Goal: Task Accomplishment & Management: Use online tool/utility

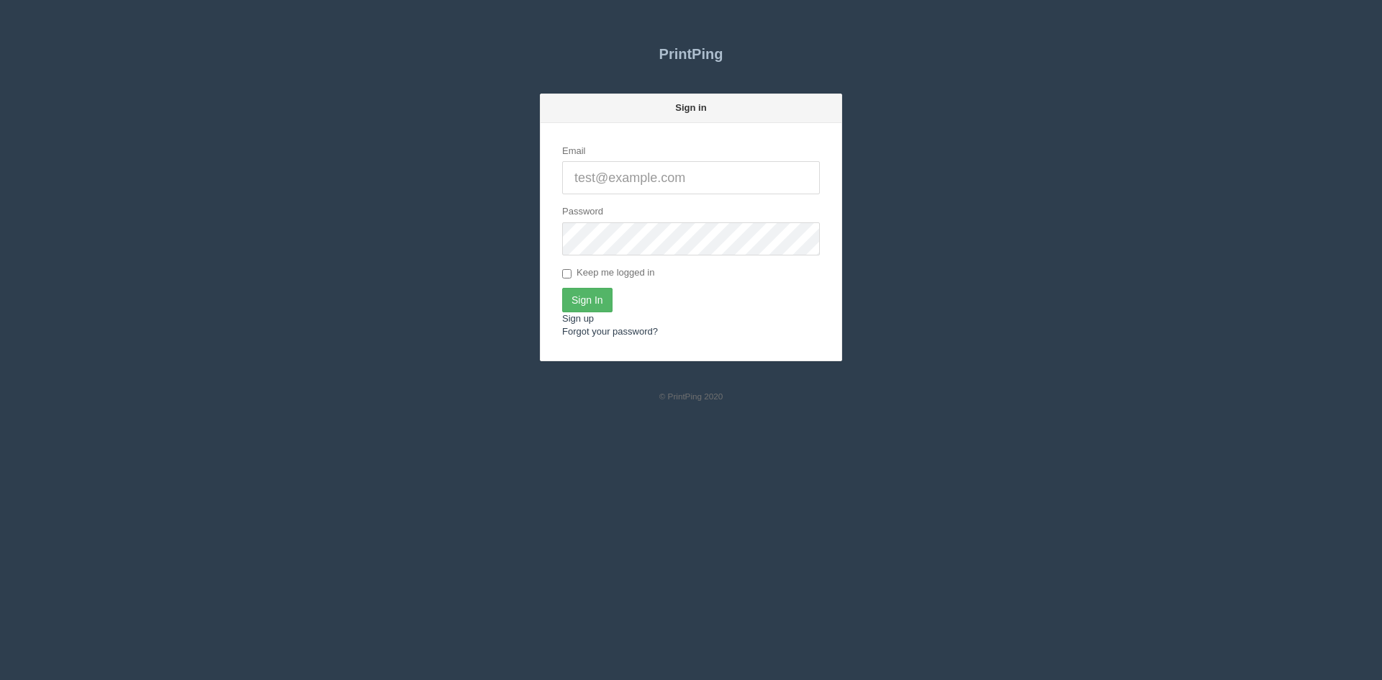
type input "[PERSON_NAME][EMAIL_ADDRESS][DOMAIN_NAME]"
click at [587, 294] on input "Sign In" at bounding box center [587, 300] width 50 height 24
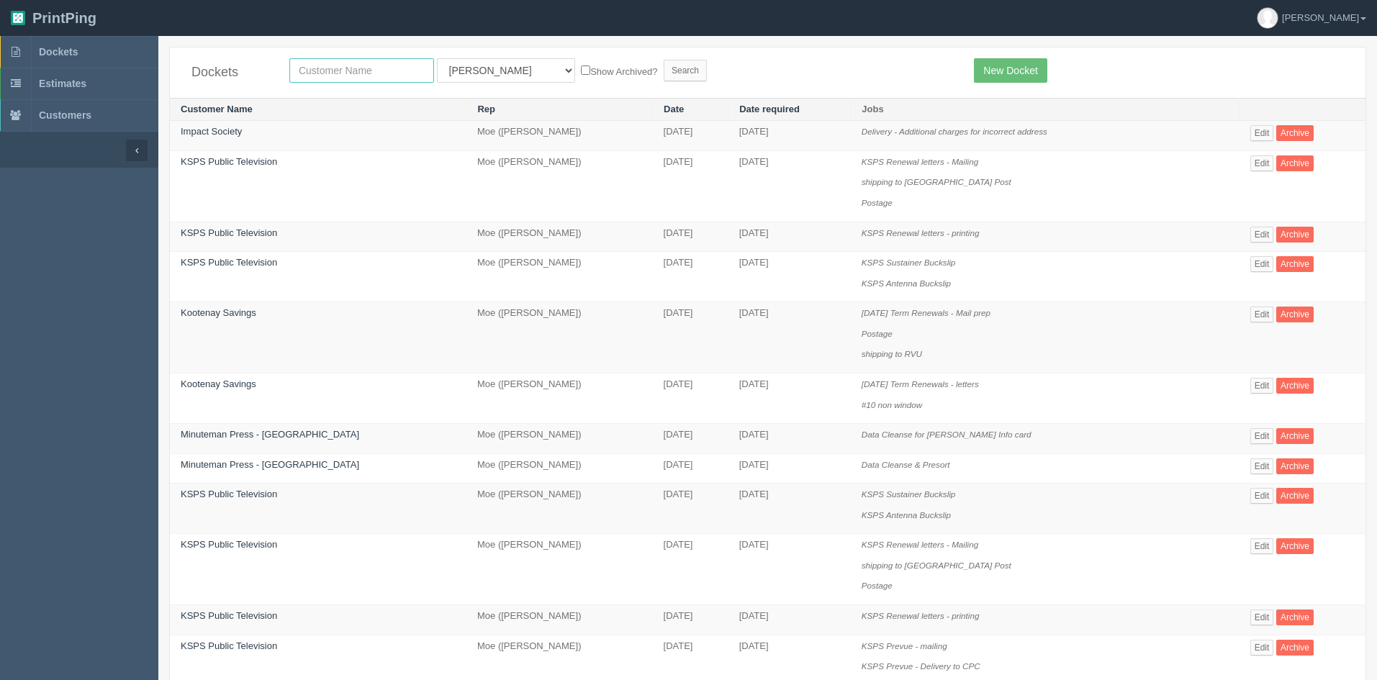
click at [345, 76] on input "text" at bounding box center [361, 70] width 145 height 24
type input "bible f"
click at [465, 74] on select "All Users Ali Ali Test 1 Aly Amy Ankit Arif Brandon Dan France Greg Jim Mark Ma…" at bounding box center [506, 70] width 138 height 24
select select
click at [437, 58] on select "All Users Ali Ali Test 1 Aly Amy Ankit Arif Brandon Dan France Greg Jim Mark Ma…" at bounding box center [506, 70] width 138 height 24
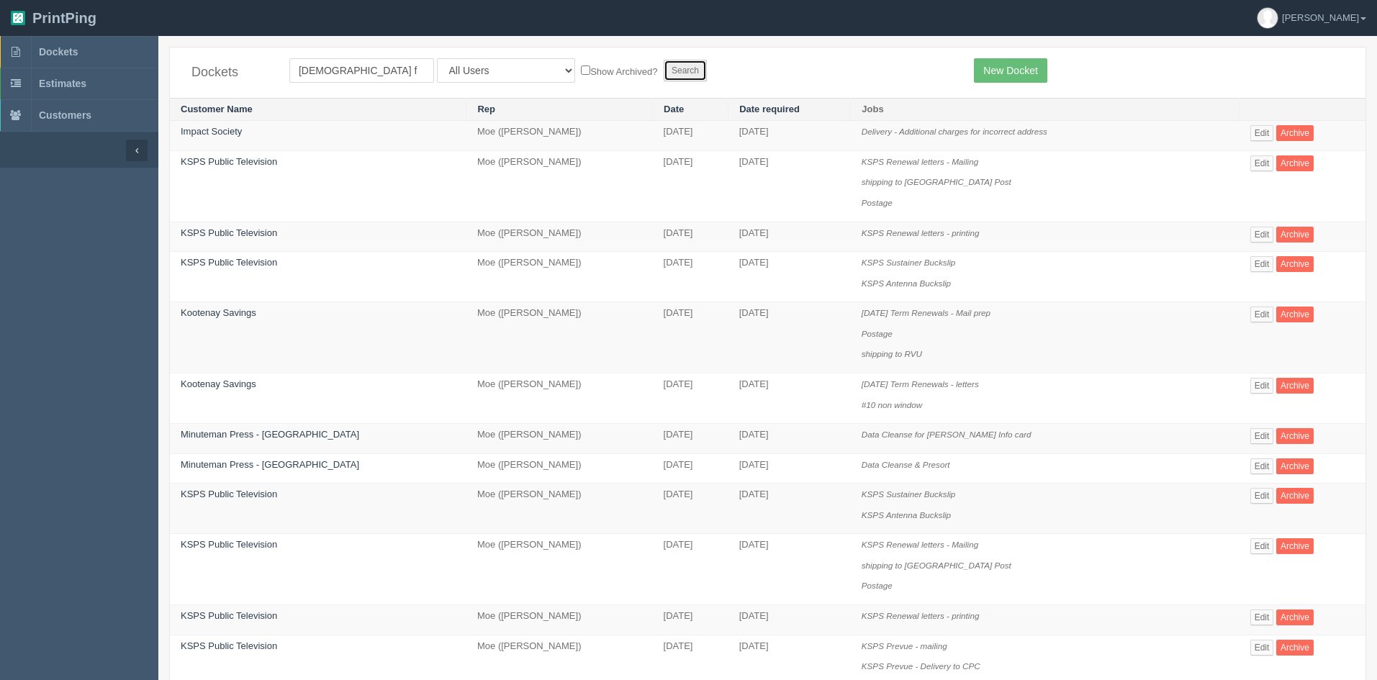
click at [664, 63] on input "Search" at bounding box center [685, 71] width 43 height 22
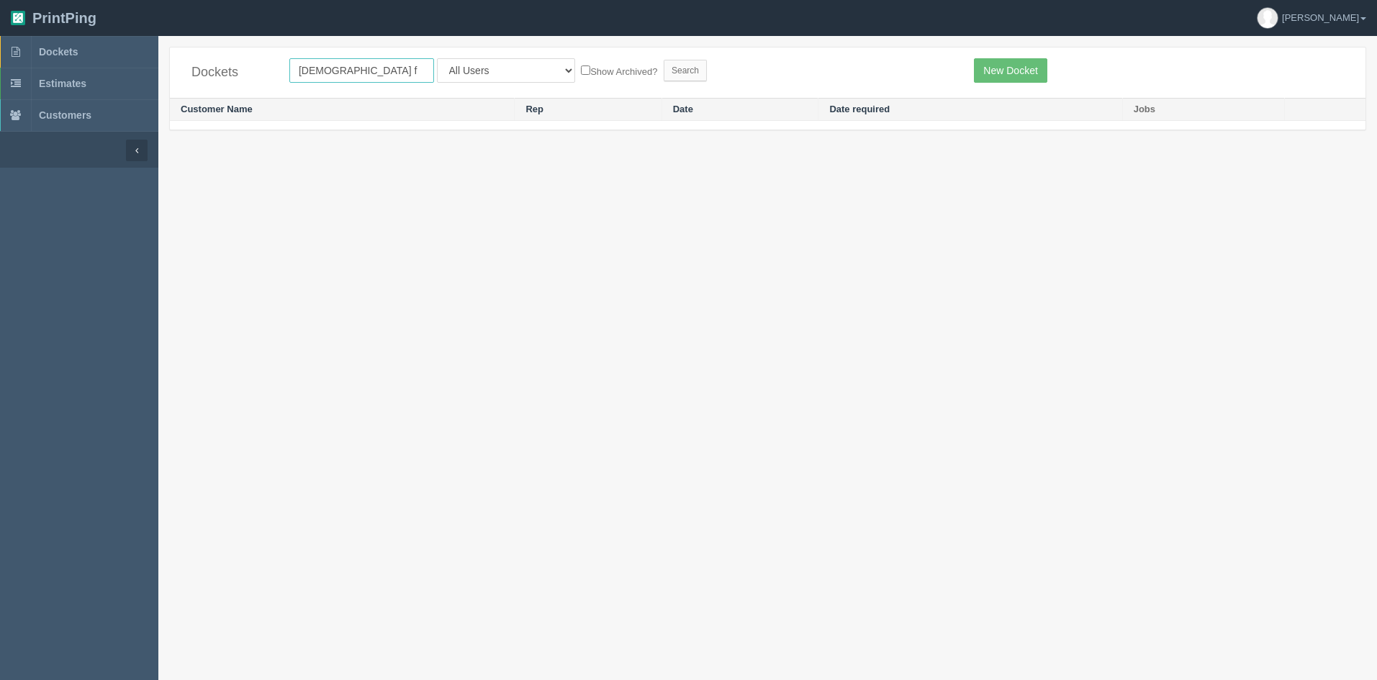
drag, startPoint x: 269, startPoint y: 67, endPoint x: 233, endPoint y: 65, distance: 36.0
click at [233, 65] on div "Dockets [DEMOGRAPHIC_DATA] f All Users [PERSON_NAME] Test 1 [PERSON_NAME] [PERS…" at bounding box center [768, 73] width 1196 height 50
type input "fellowship"
click at [664, 71] on input "Search" at bounding box center [685, 71] width 43 height 22
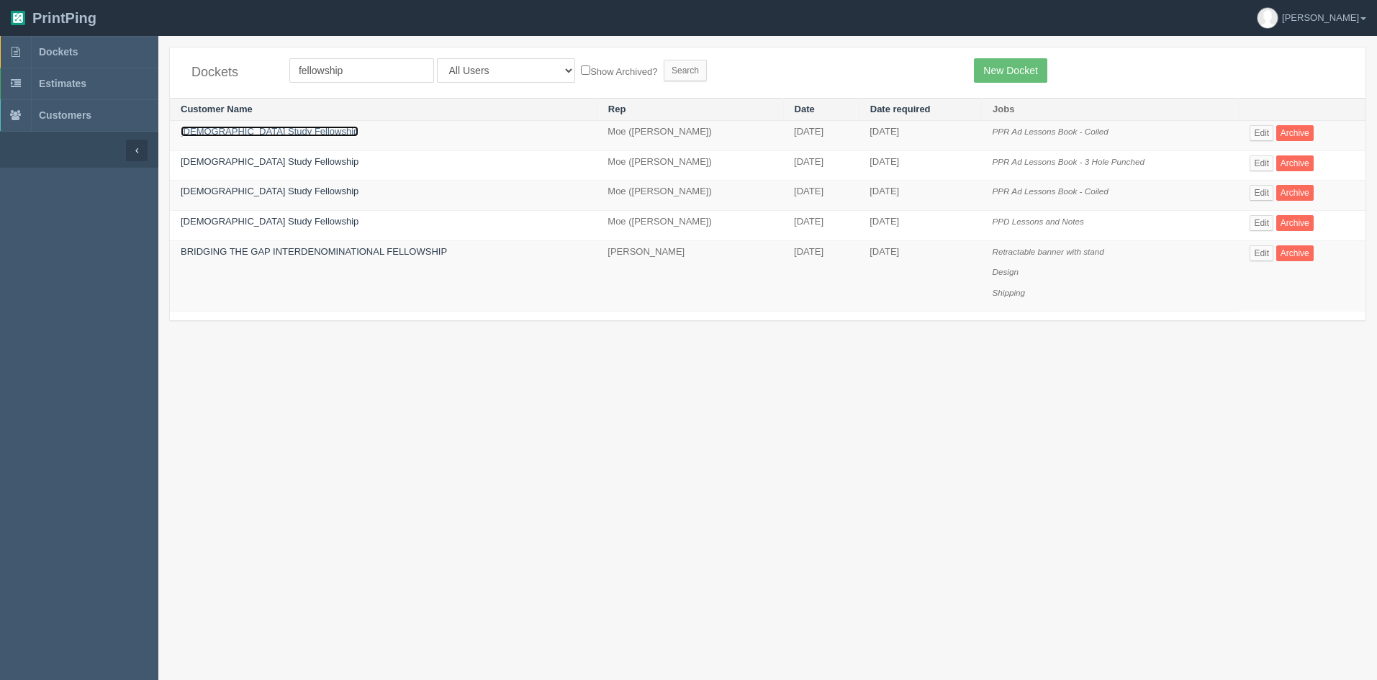
click at [240, 130] on link "[DEMOGRAPHIC_DATA] Study Fellowship" at bounding box center [270, 131] width 178 height 11
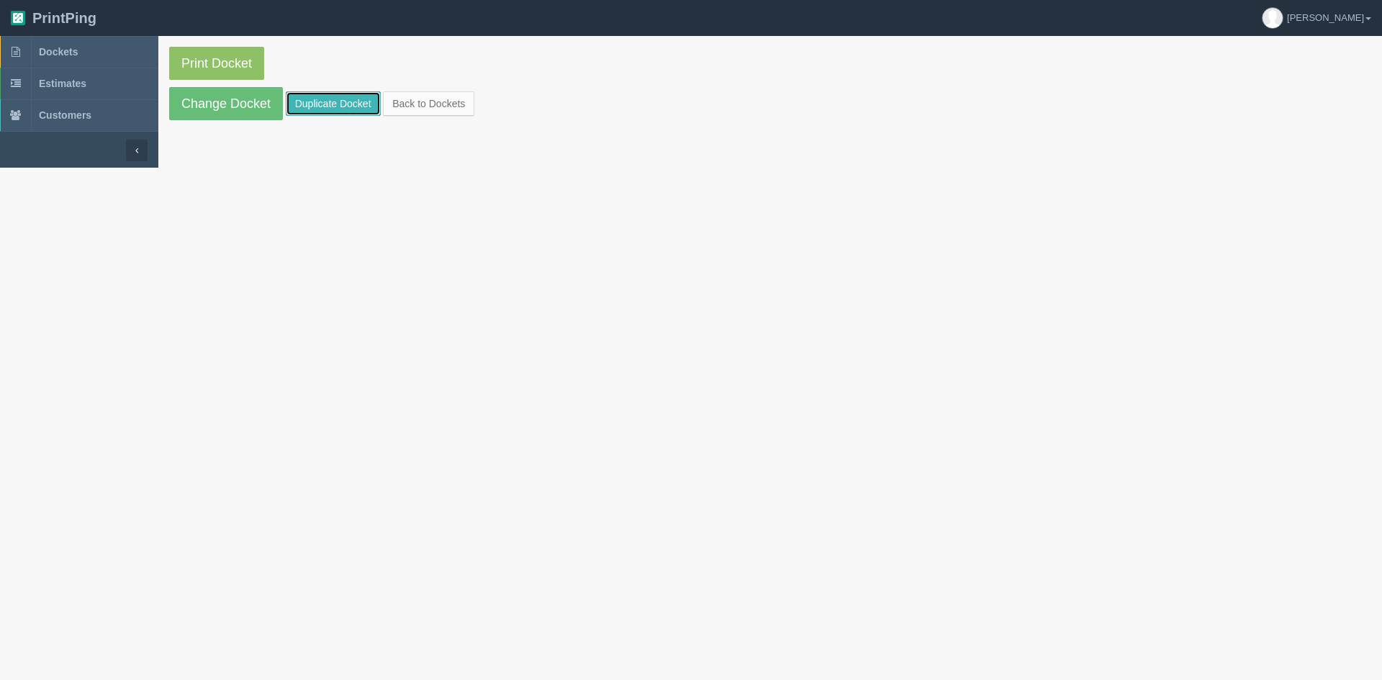
click at [331, 102] on link "Duplicate Docket" at bounding box center [333, 103] width 95 height 24
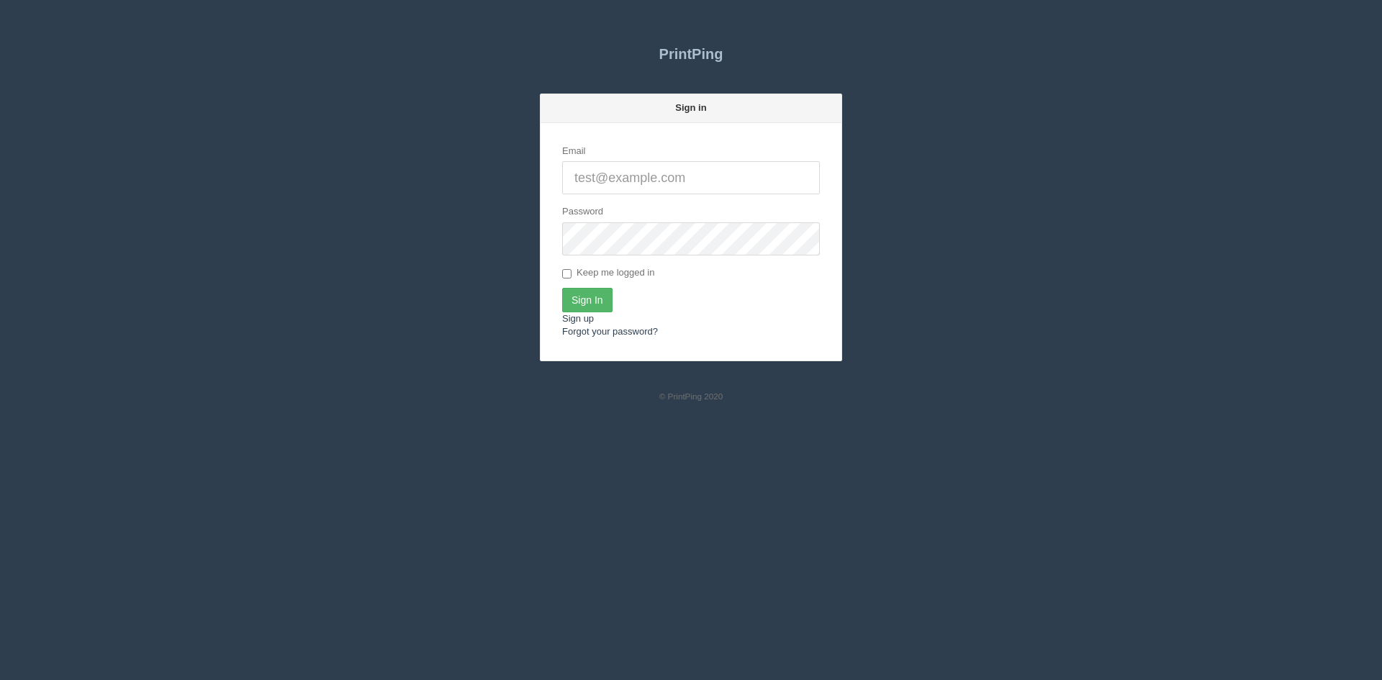
type input "[PERSON_NAME][EMAIL_ADDRESS][DOMAIN_NAME]"
click at [584, 303] on input "Sign In" at bounding box center [587, 300] width 50 height 24
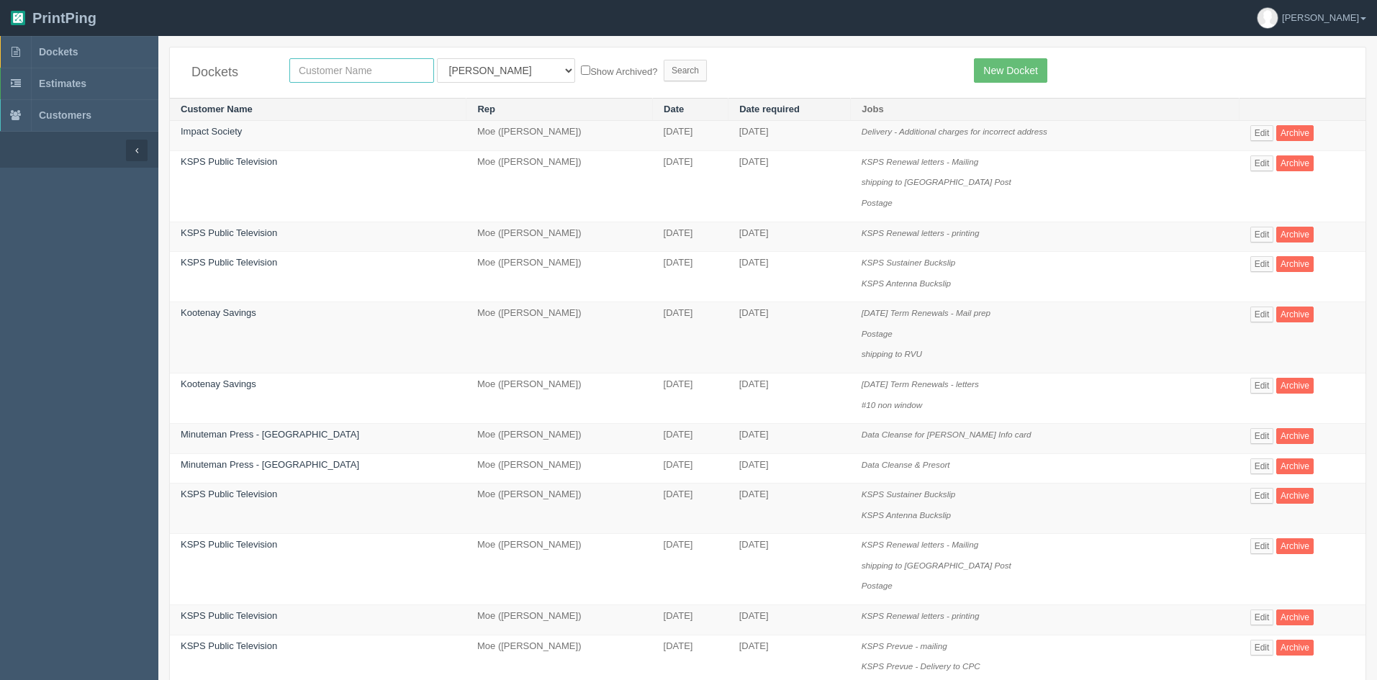
click at [344, 68] on input "text" at bounding box center [361, 70] width 145 height 24
type input "bioaro"
click at [474, 73] on select "All Users Ali Ali Test 1 Aly Amy Ankit Arif Brandon Dan France Greg Jim Mark Ma…" at bounding box center [506, 70] width 138 height 24
select select
click at [437, 58] on select "All Users Ali Ali Test 1 Aly Amy Ankit Arif Brandon Dan France Greg Jim Mark Ma…" at bounding box center [506, 70] width 138 height 24
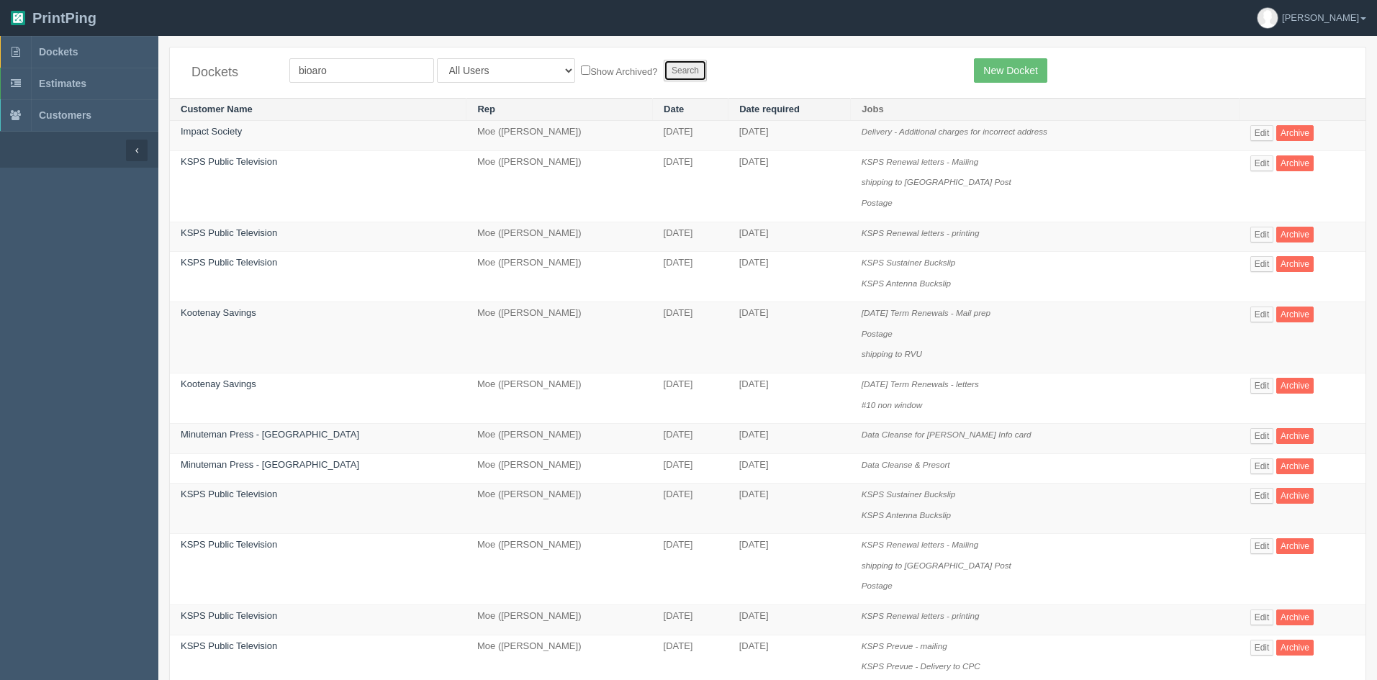
click at [664, 71] on input "Search" at bounding box center [685, 71] width 43 height 22
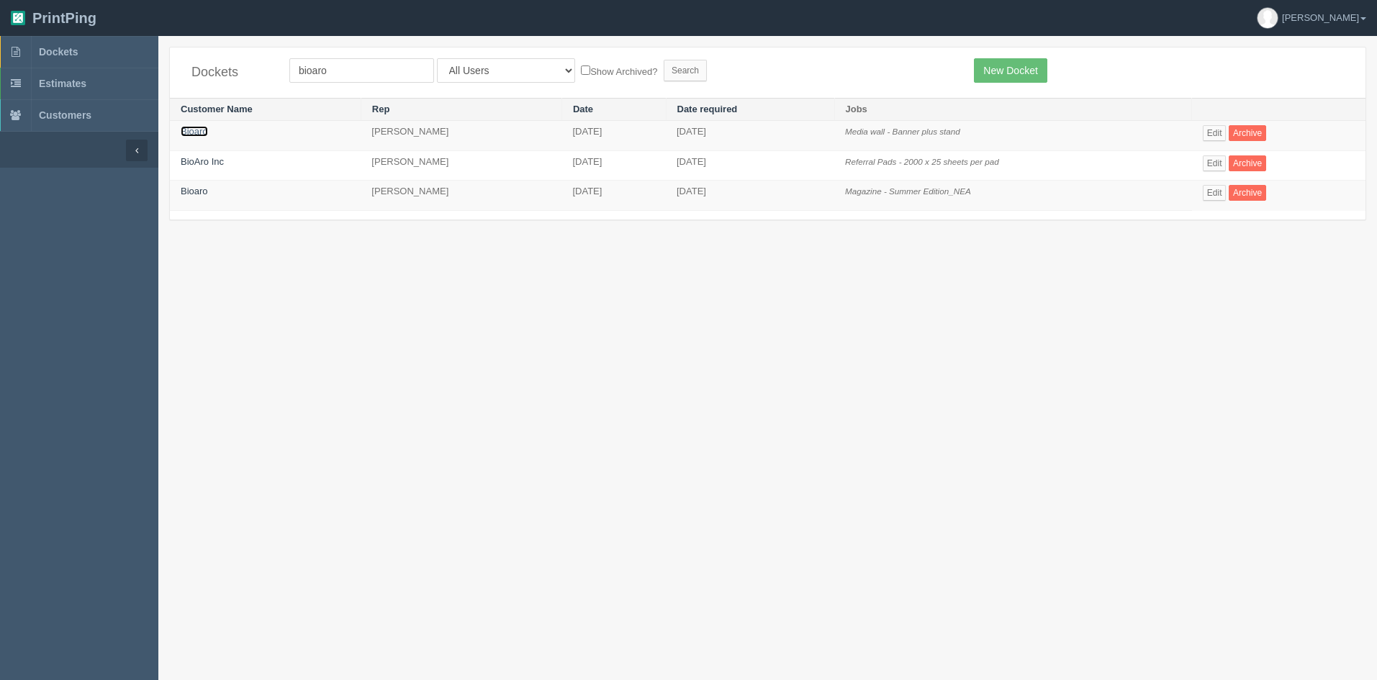
click at [195, 130] on link "Bioaro" at bounding box center [194, 131] width 27 height 11
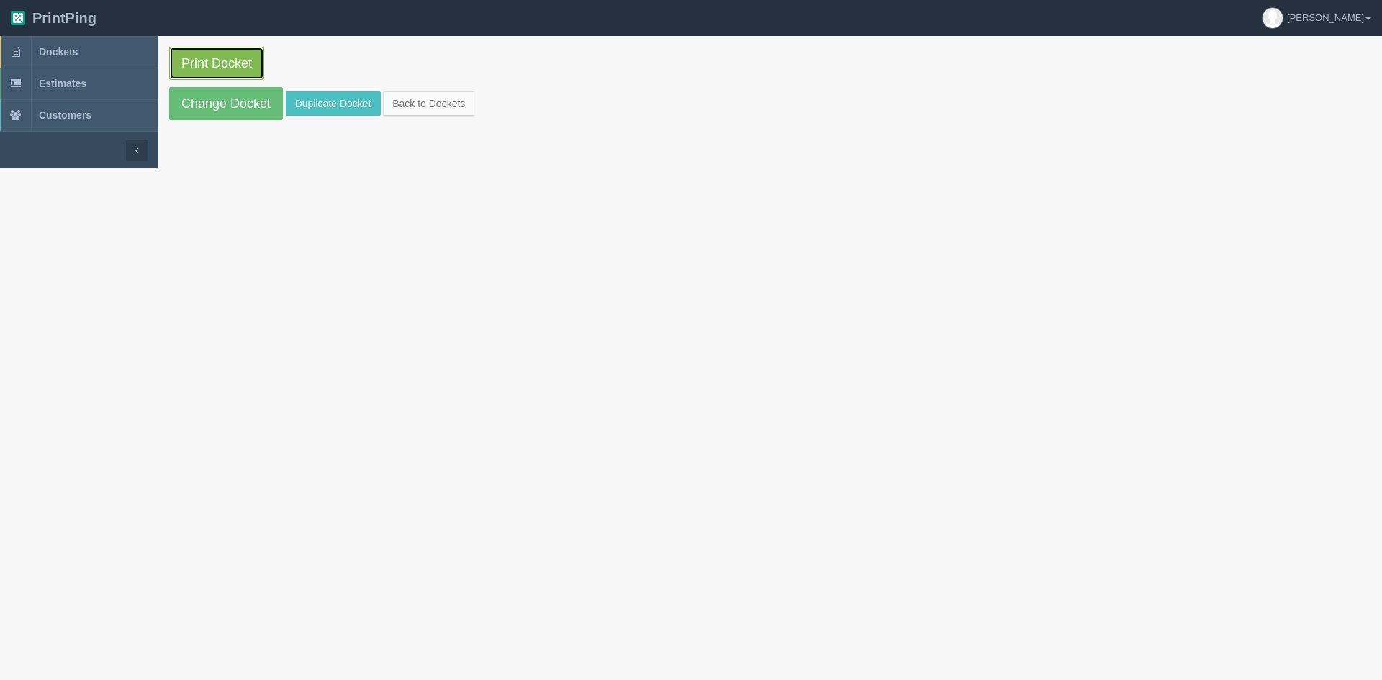
click at [195, 63] on link "Print Docket" at bounding box center [216, 63] width 95 height 33
